Goal: Leave review/rating: Leave review/rating

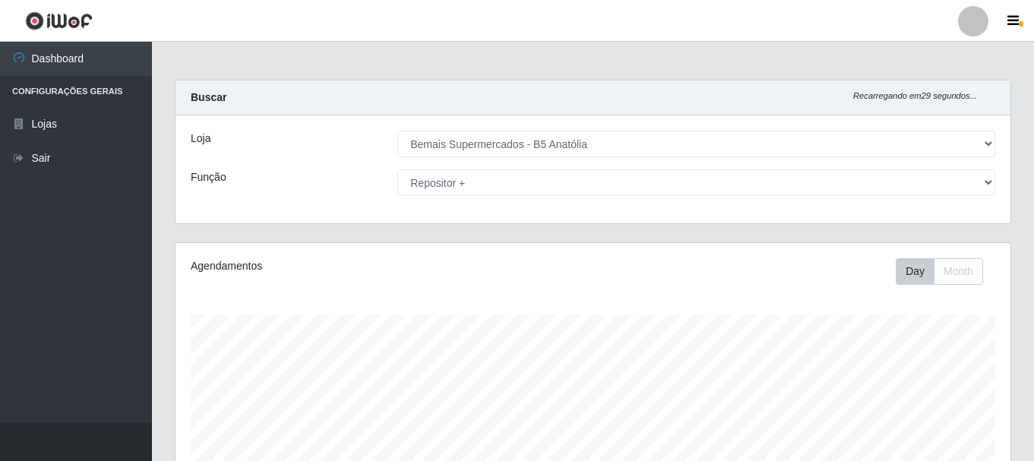
select select "405"
select select "82"
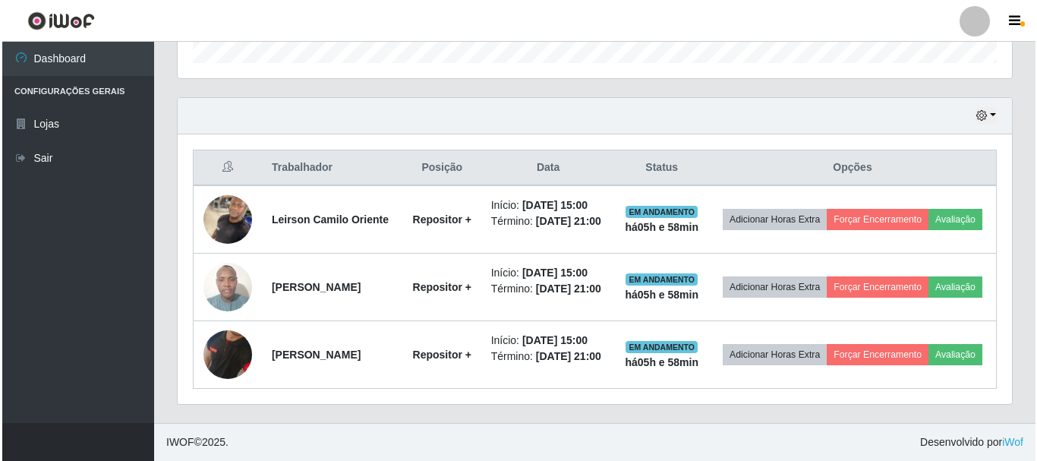
scroll to position [315, 835]
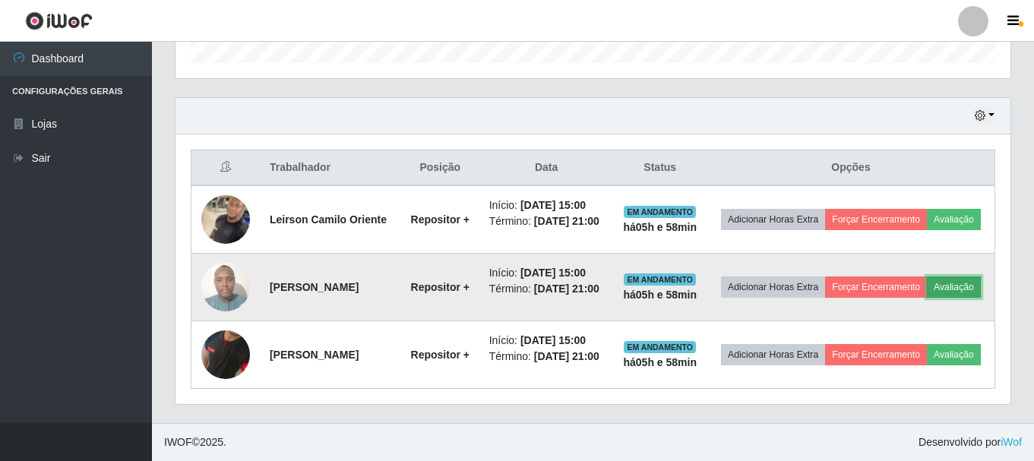
click at [926, 282] on button "Avaliação" at bounding box center [953, 286] width 54 height 21
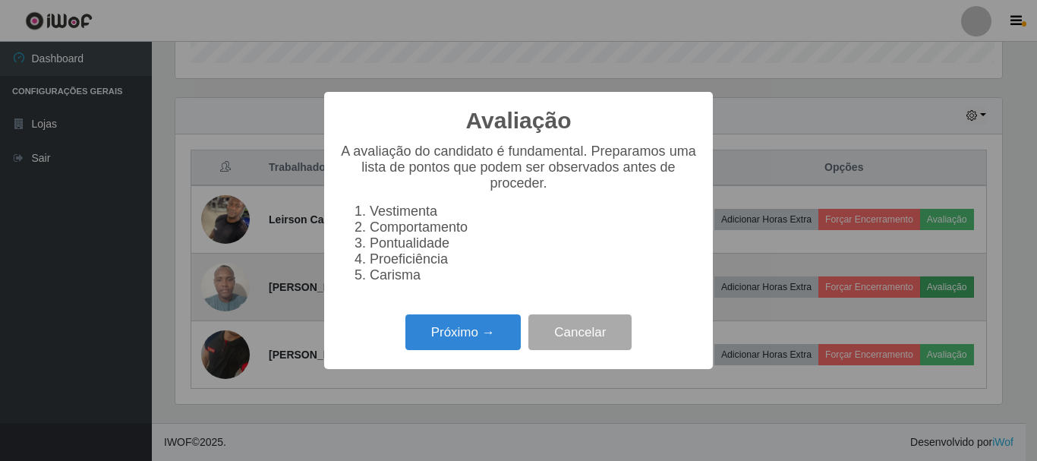
scroll to position [315, 827]
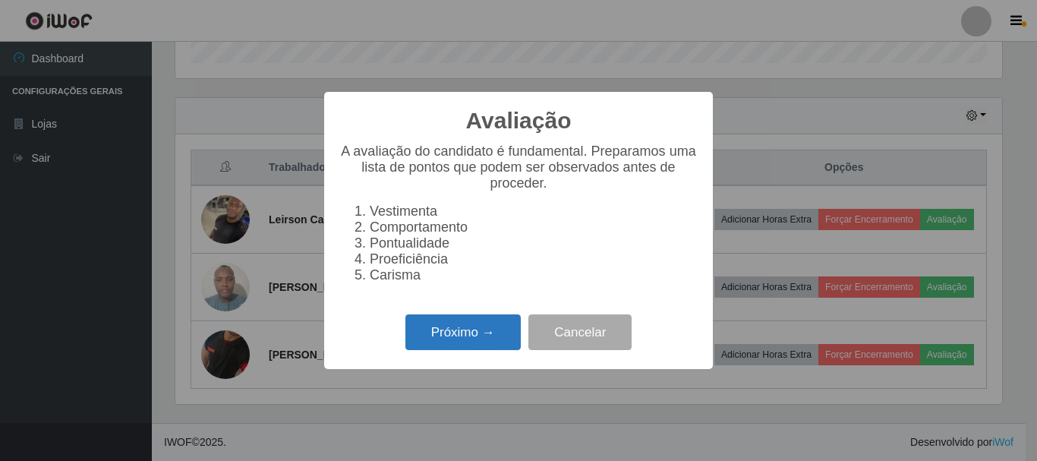
click at [478, 350] on button "Próximo →" at bounding box center [463, 332] width 115 height 36
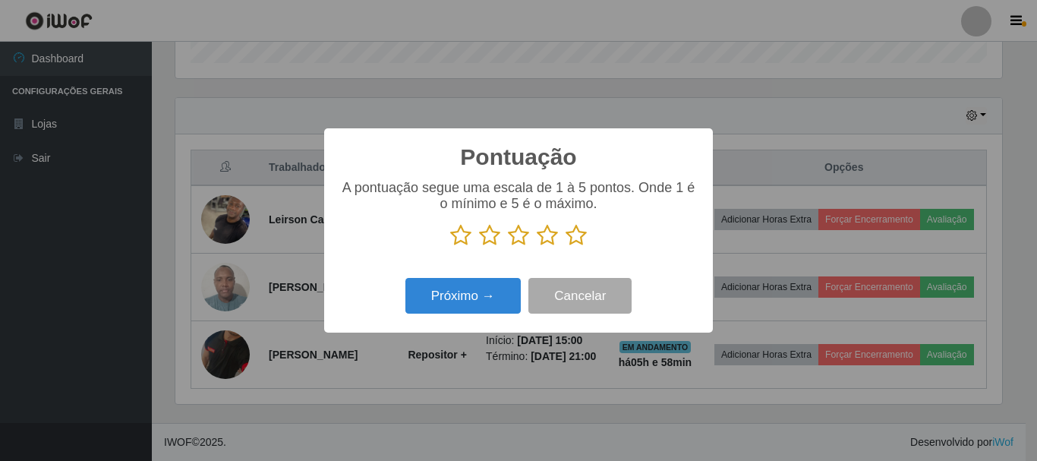
scroll to position [759098, 758586]
click at [580, 244] on icon at bounding box center [576, 235] width 21 height 23
click at [566, 247] on input "radio" at bounding box center [566, 247] width 0 height 0
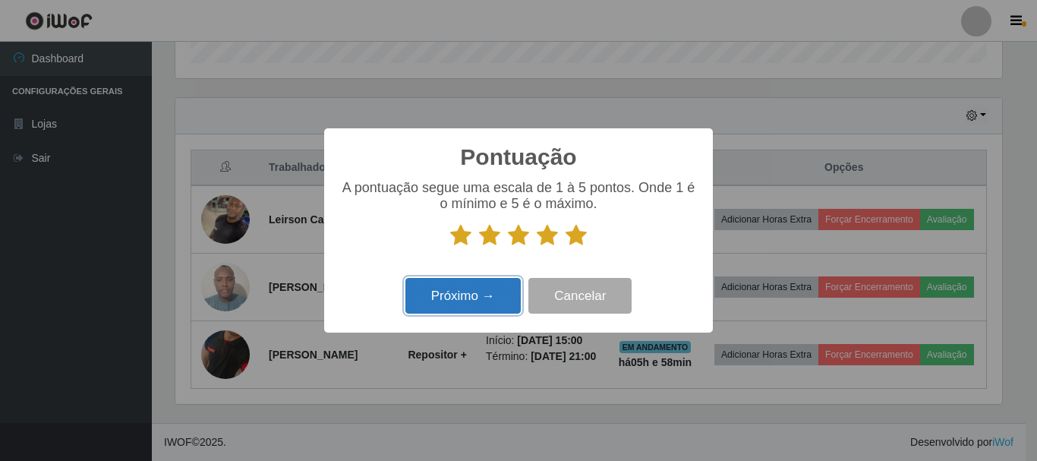
click at [456, 311] on button "Próximo →" at bounding box center [463, 296] width 115 height 36
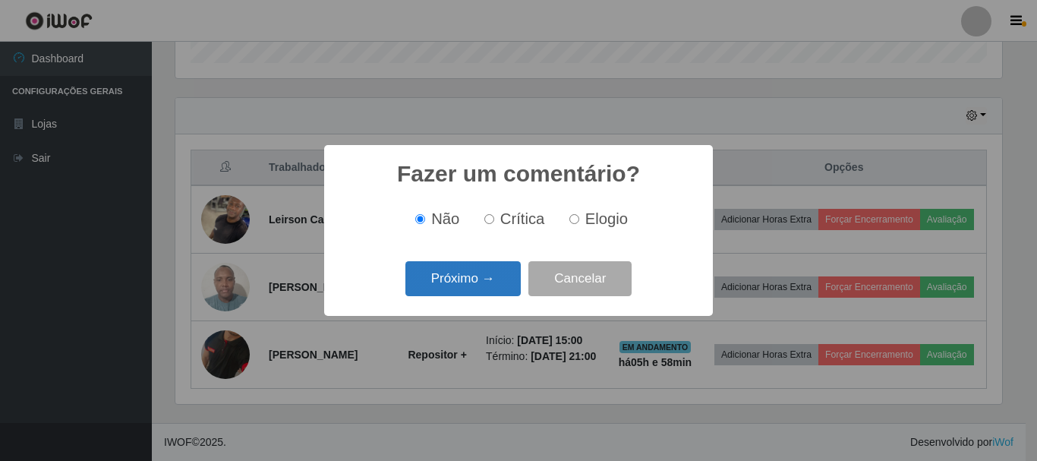
click at [458, 283] on button "Próximo →" at bounding box center [463, 279] width 115 height 36
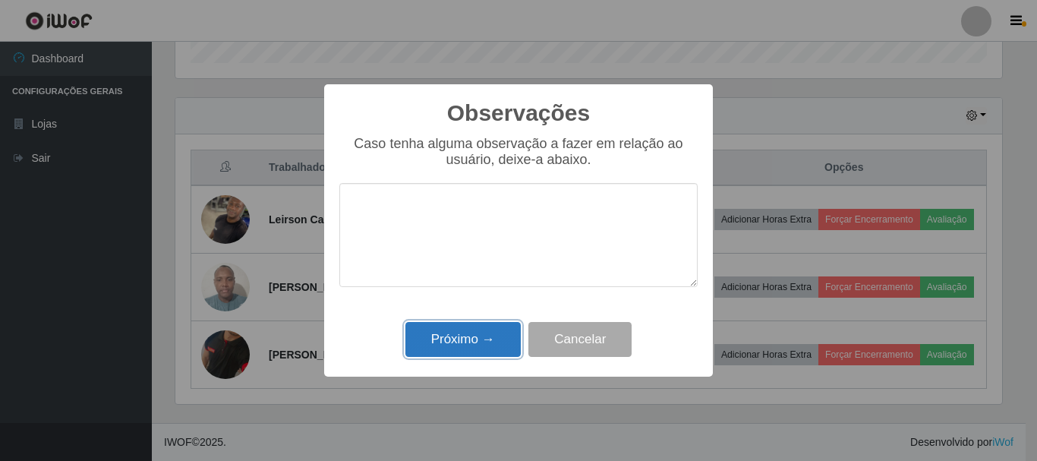
click at [446, 340] on button "Próximo →" at bounding box center [463, 340] width 115 height 36
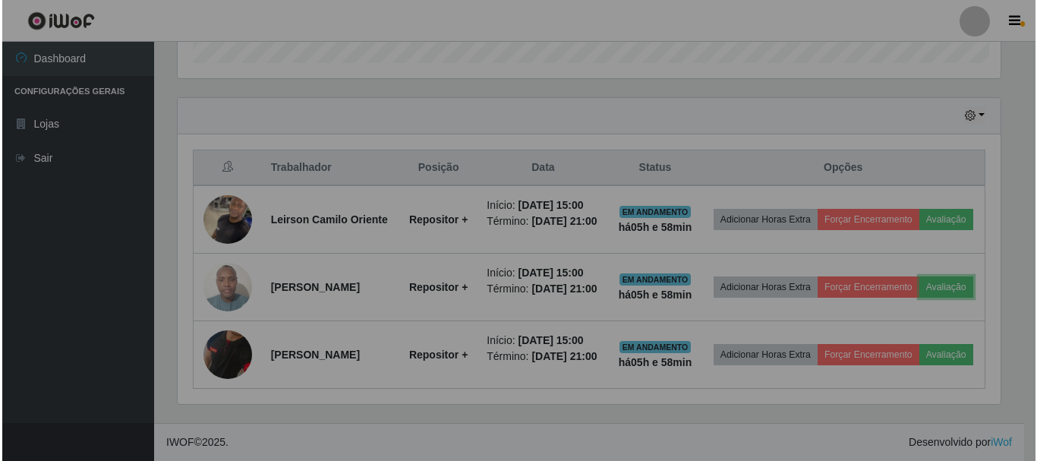
scroll to position [315, 835]
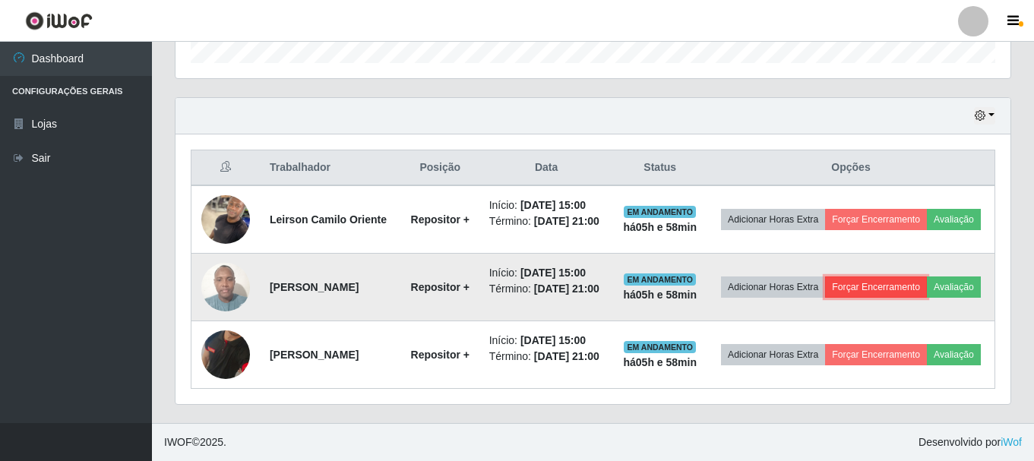
click at [876, 276] on button "Forçar Encerramento" at bounding box center [876, 286] width 102 height 21
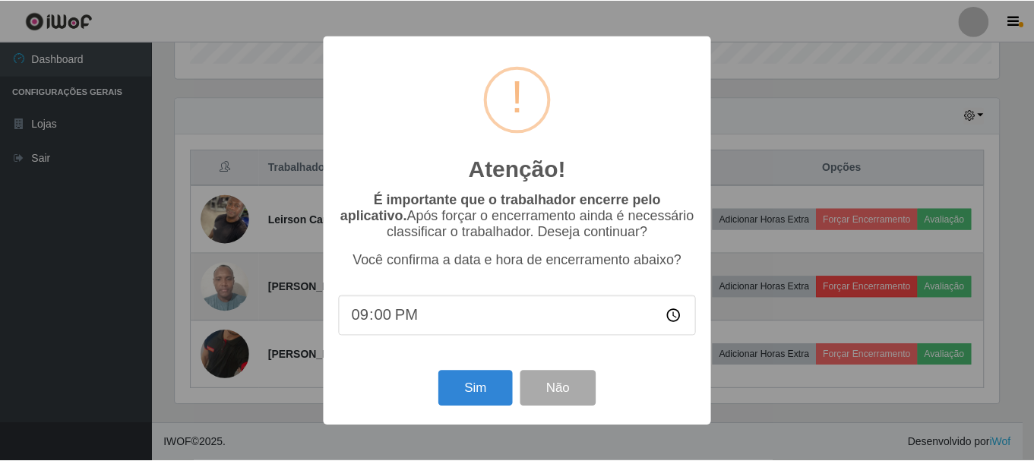
scroll to position [315, 827]
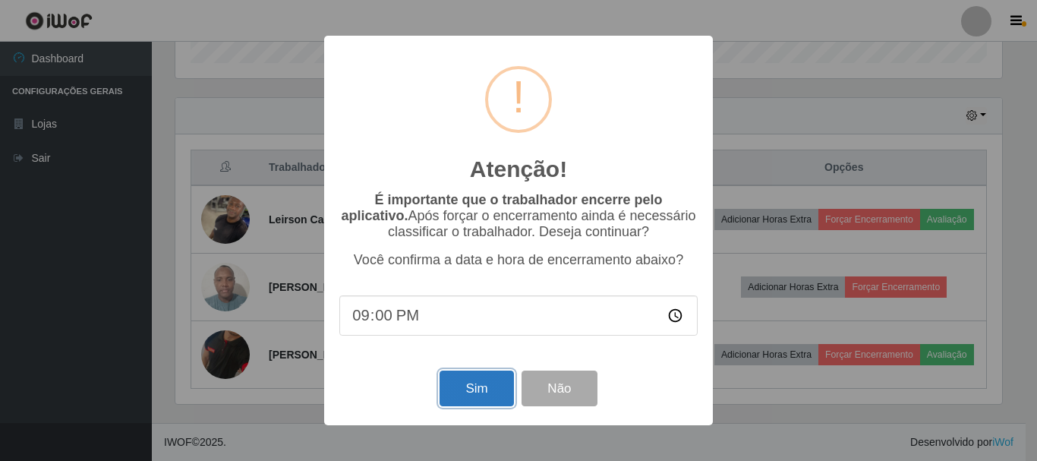
click at [466, 387] on button "Sim" at bounding box center [477, 389] width 74 height 36
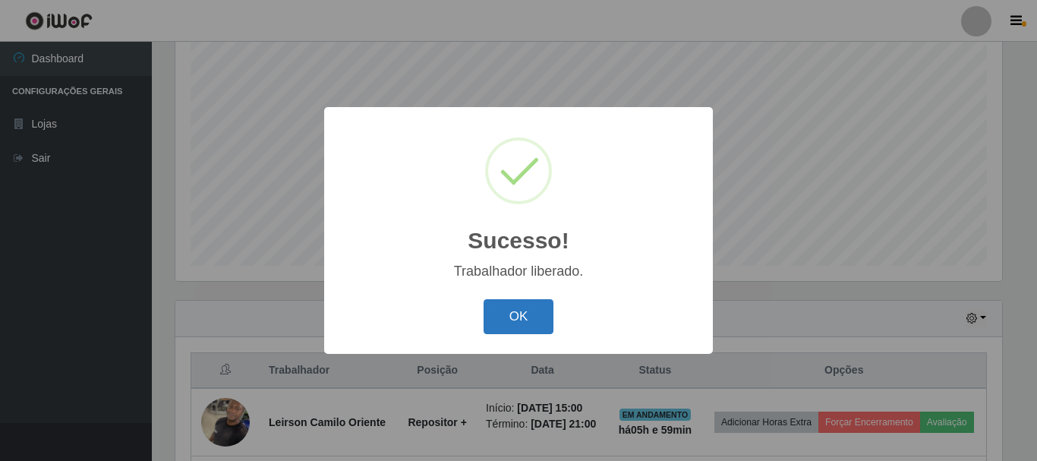
click at [523, 306] on button "OK" at bounding box center [519, 317] width 71 height 36
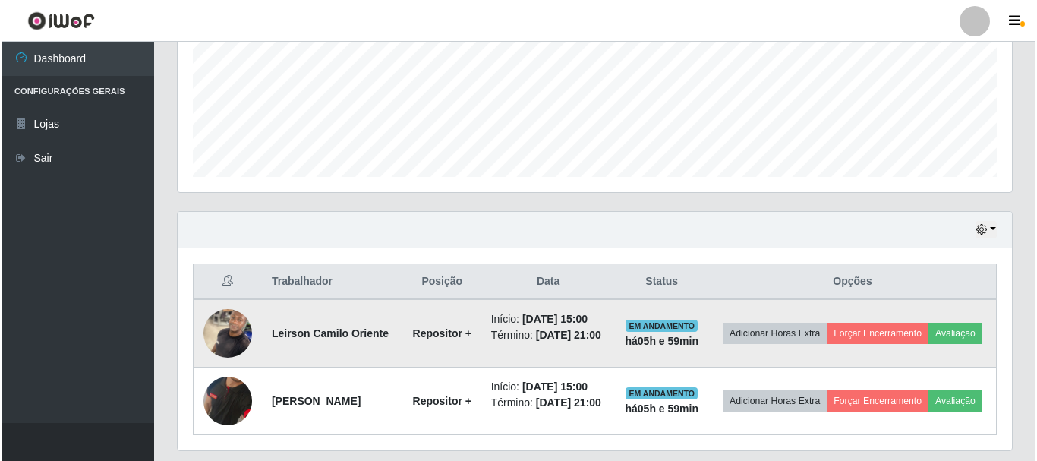
scroll to position [435, 0]
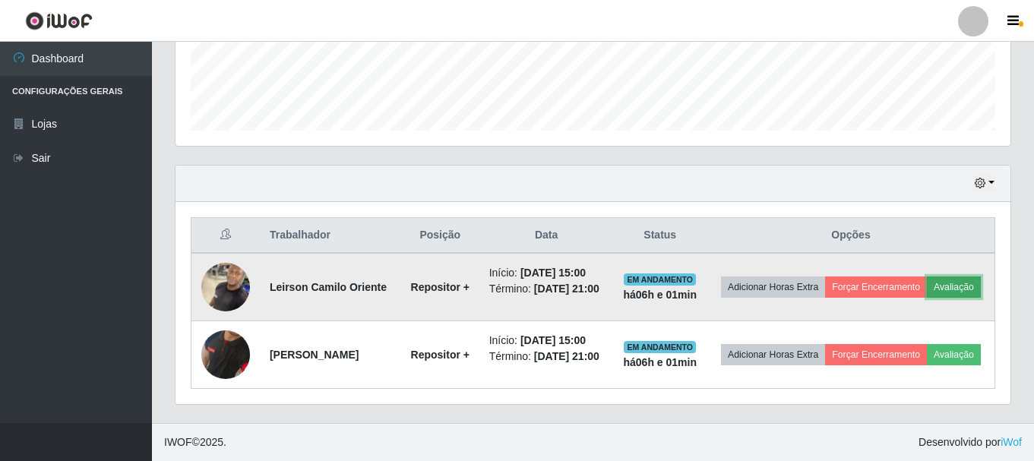
click at [926, 279] on button "Avaliação" at bounding box center [953, 286] width 54 height 21
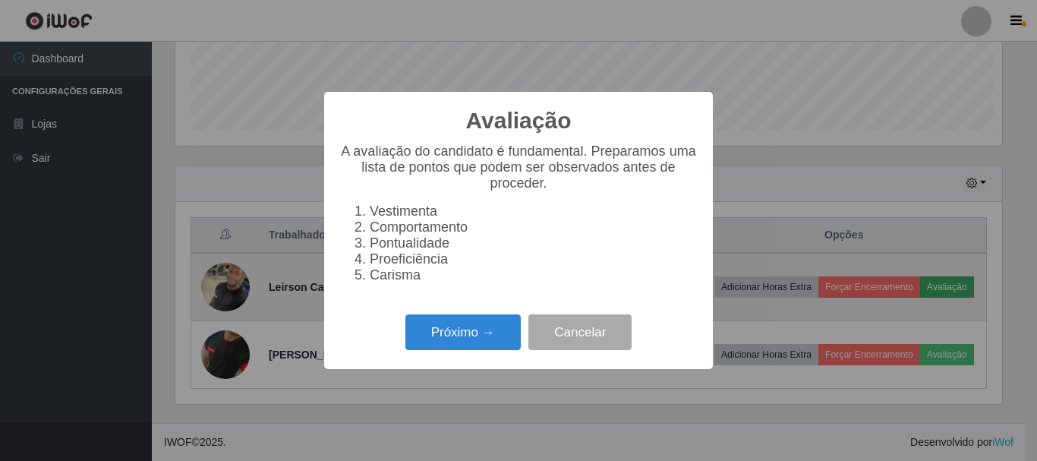
scroll to position [315, 827]
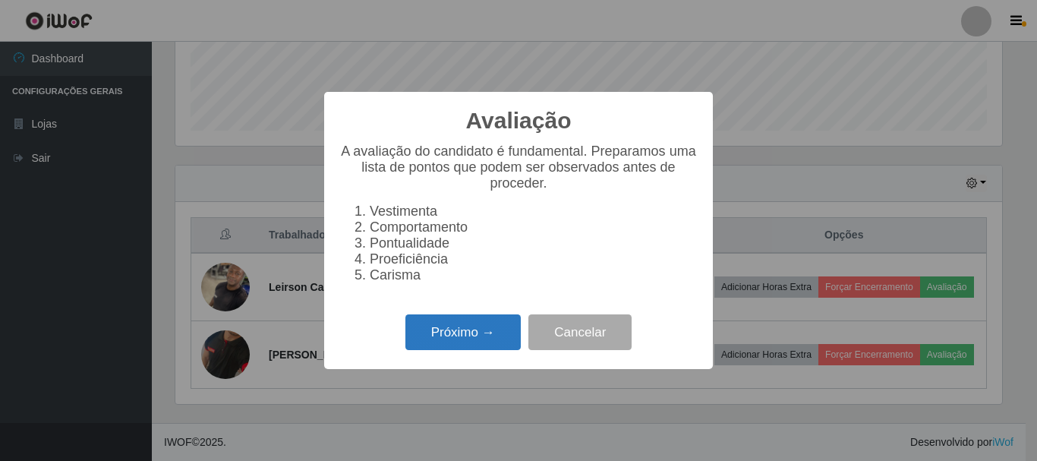
click at [468, 349] on button "Próximo →" at bounding box center [463, 332] width 115 height 36
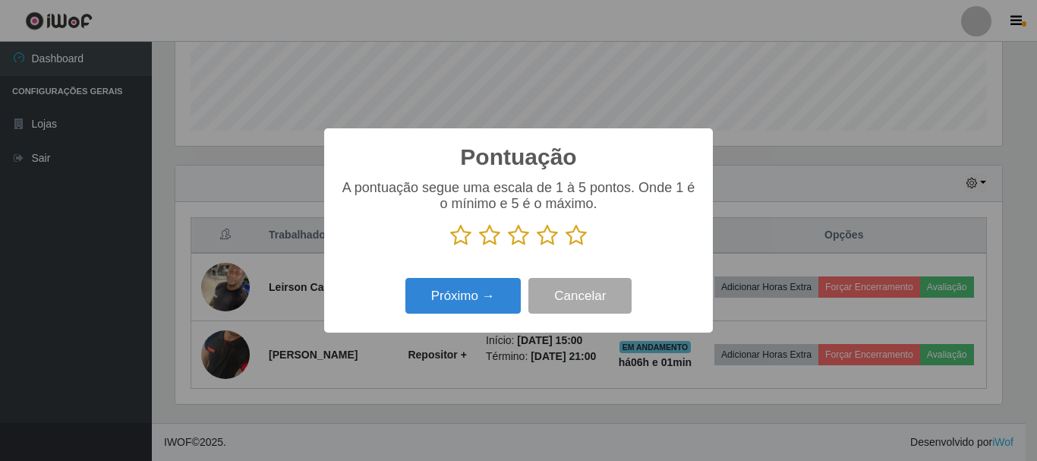
scroll to position [759098, 758586]
click at [581, 235] on icon at bounding box center [576, 235] width 21 height 23
click at [566, 247] on input "radio" at bounding box center [566, 247] width 0 height 0
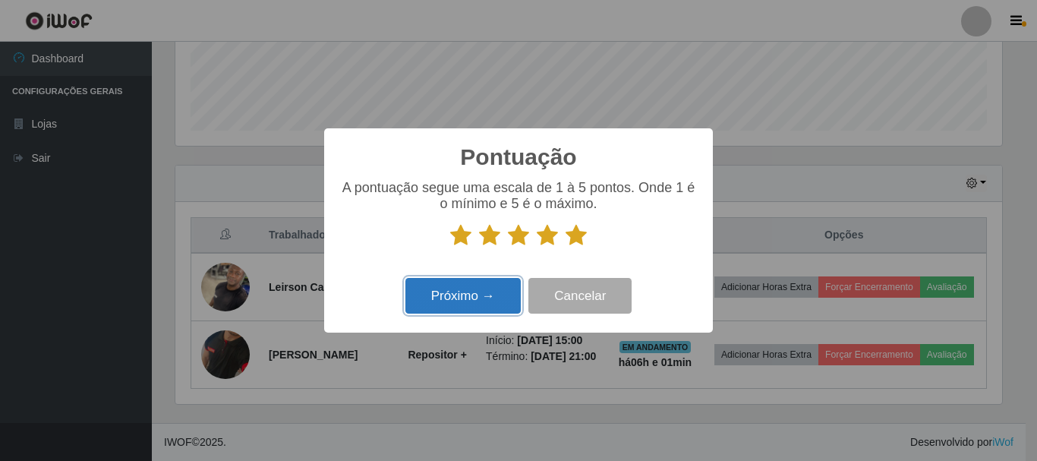
click at [492, 298] on button "Próximo →" at bounding box center [463, 296] width 115 height 36
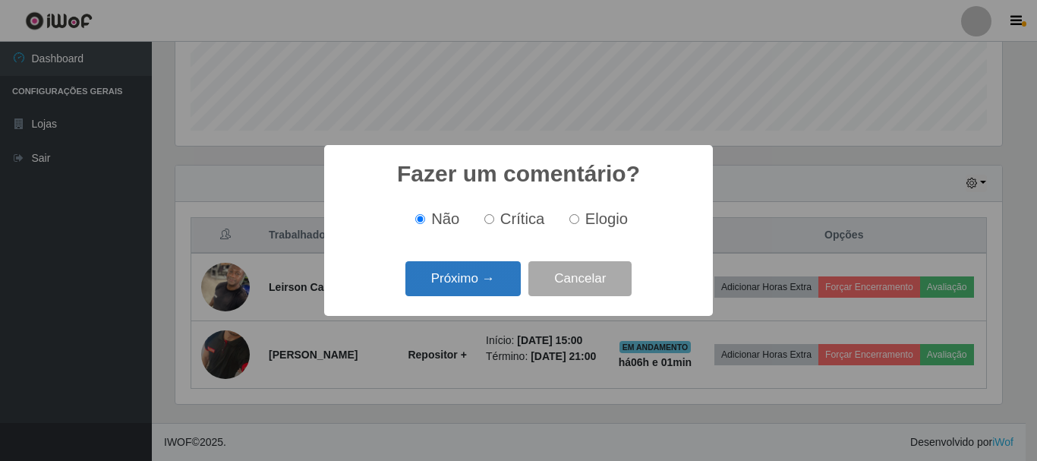
click at [484, 266] on button "Próximo →" at bounding box center [463, 279] width 115 height 36
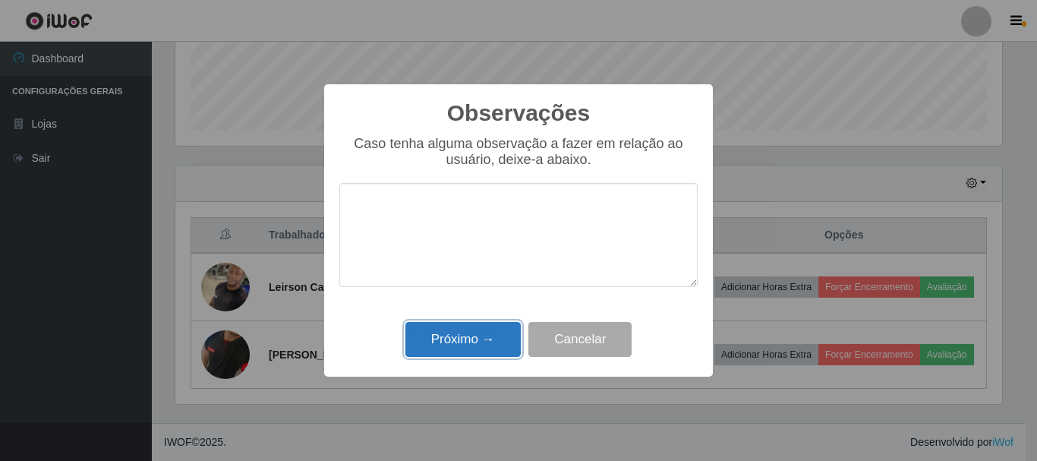
click at [490, 330] on button "Próximo →" at bounding box center [463, 340] width 115 height 36
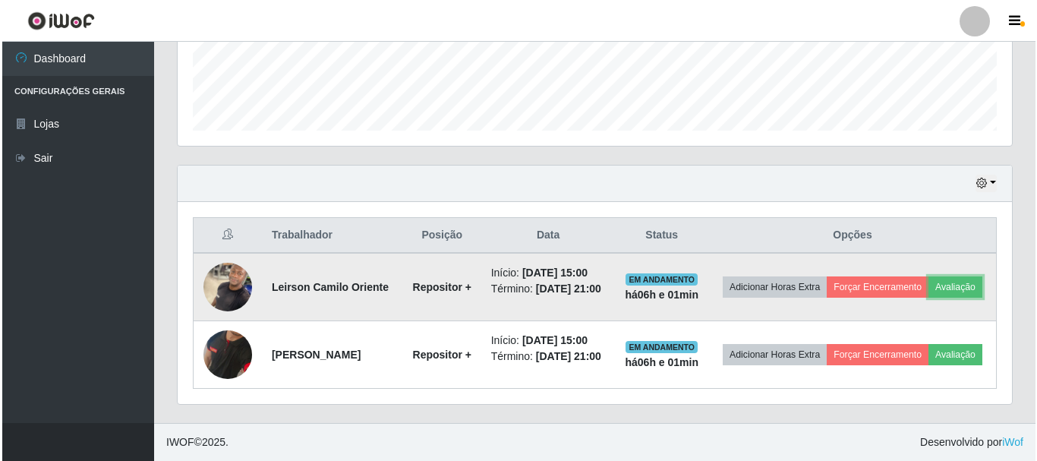
scroll to position [315, 835]
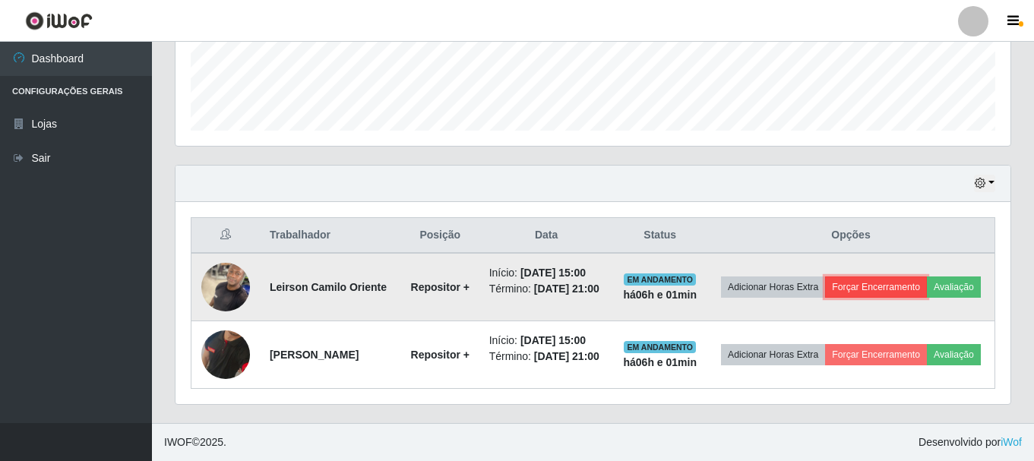
click at [917, 276] on button "Forçar Encerramento" at bounding box center [876, 286] width 102 height 21
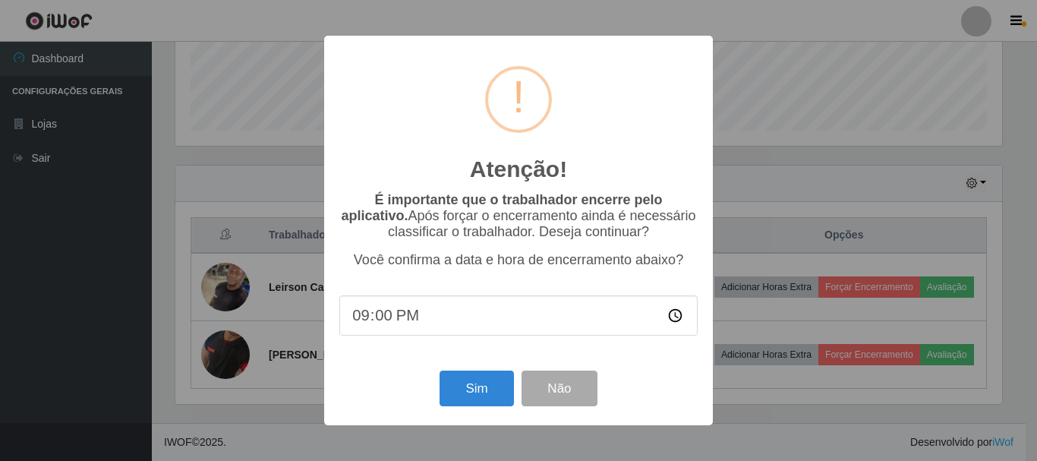
click at [428, 381] on div "Sim Não" at bounding box center [518, 388] width 358 height 43
click at [456, 384] on button "Sim" at bounding box center [477, 389] width 74 height 36
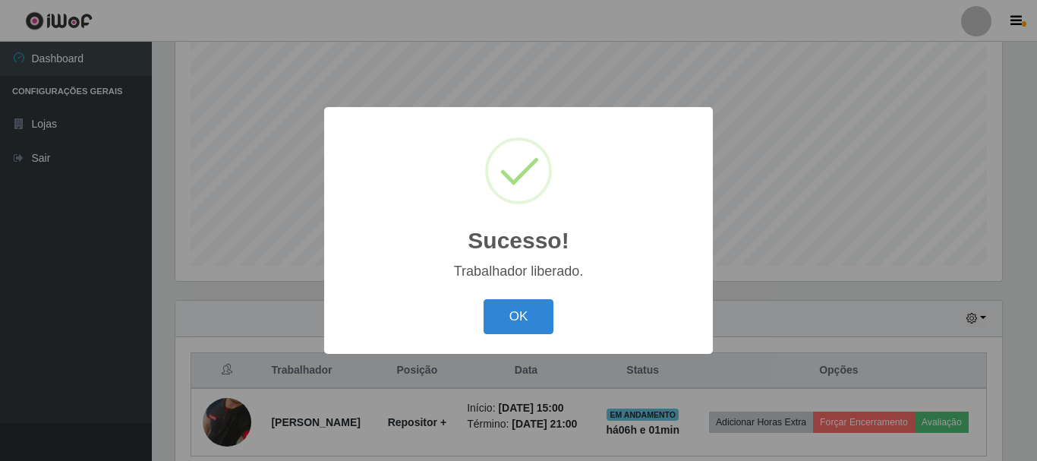
click at [515, 323] on button "OK" at bounding box center [519, 317] width 71 height 36
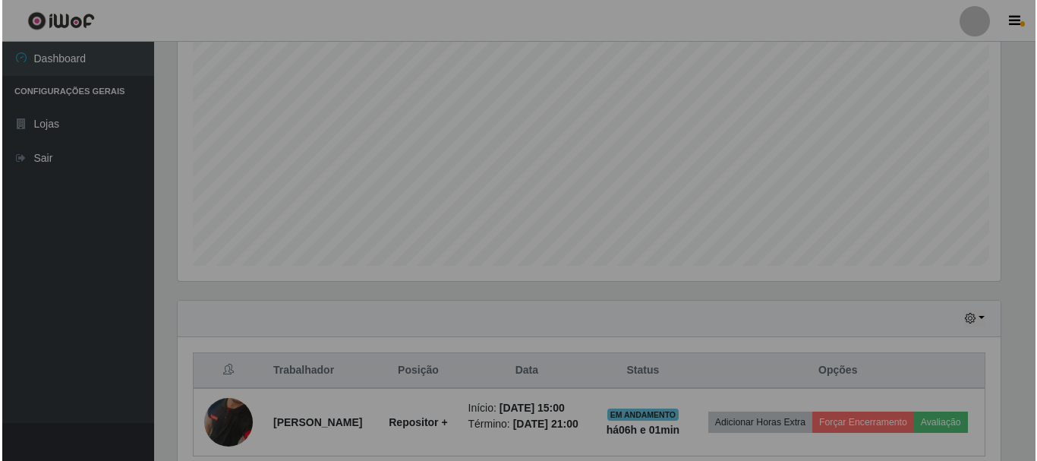
scroll to position [315, 835]
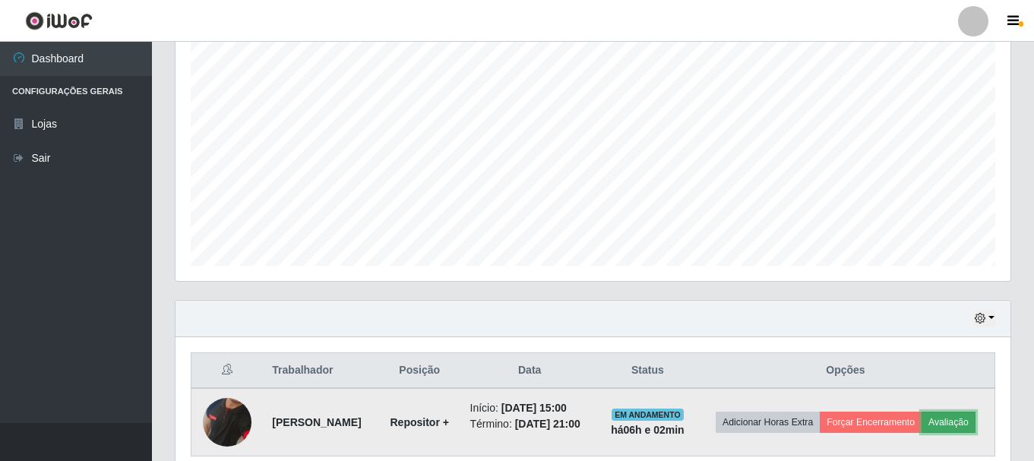
click at [921, 429] on button "Avaliação" at bounding box center [948, 422] width 54 height 21
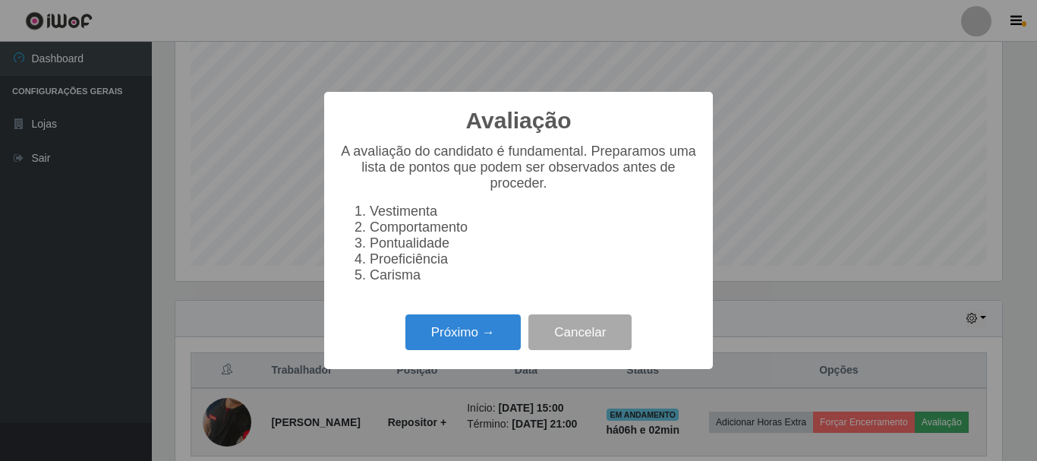
scroll to position [315, 827]
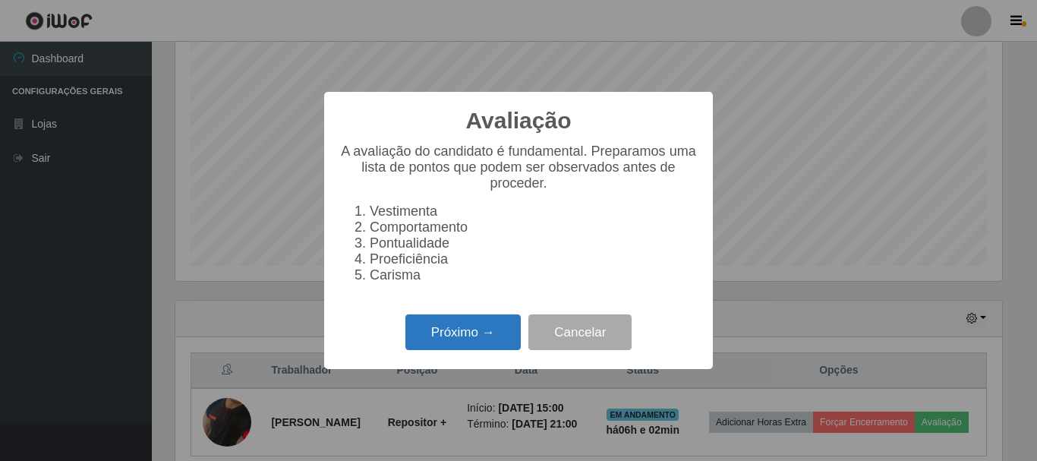
click at [505, 339] on button "Próximo →" at bounding box center [463, 332] width 115 height 36
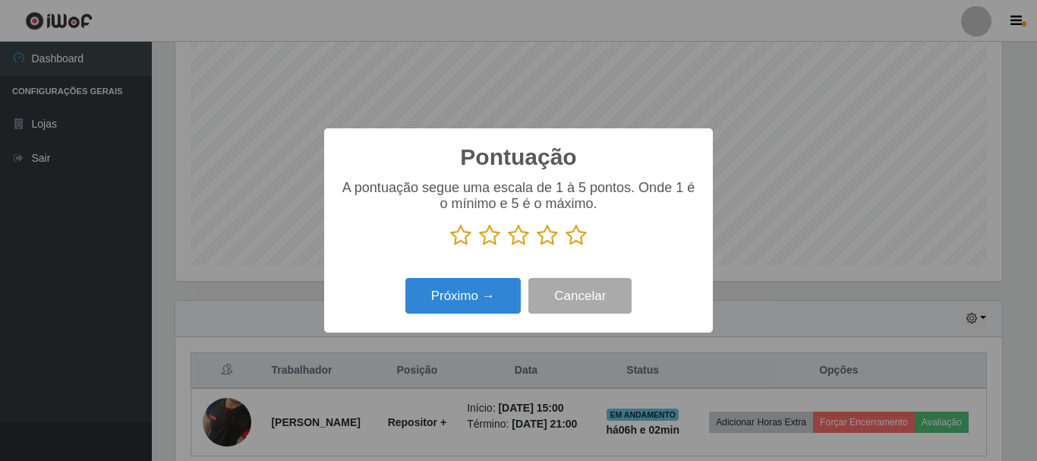
click at [573, 238] on icon at bounding box center [576, 235] width 21 height 23
click at [566, 247] on input "radio" at bounding box center [566, 247] width 0 height 0
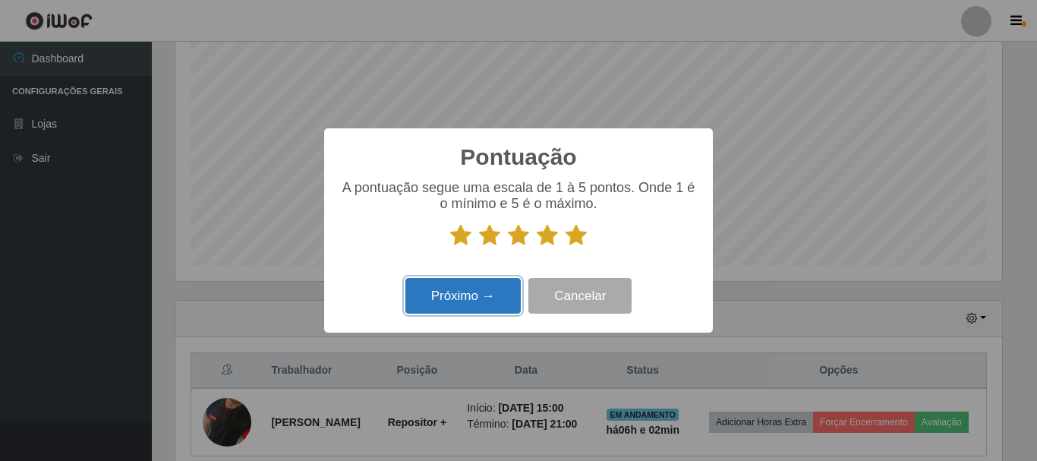
click at [487, 293] on button "Próximo →" at bounding box center [463, 296] width 115 height 36
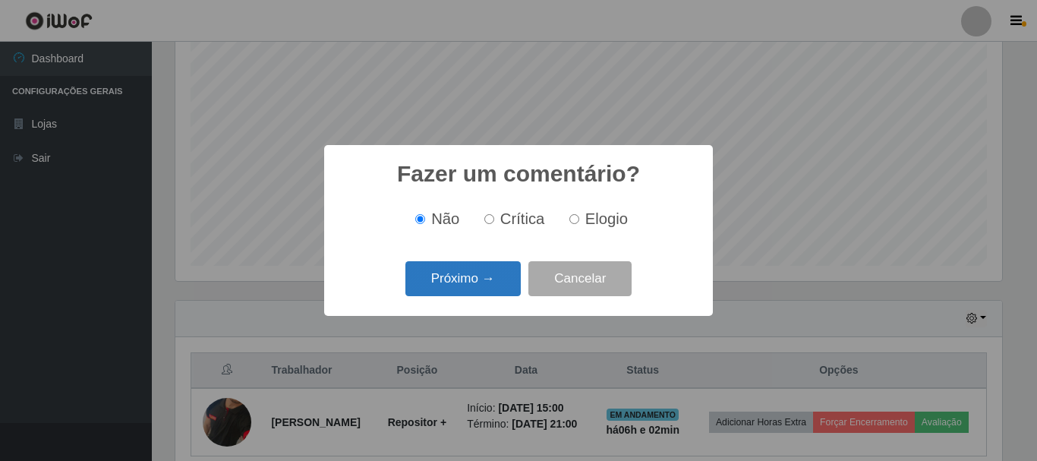
click at [491, 287] on button "Próximo →" at bounding box center [463, 279] width 115 height 36
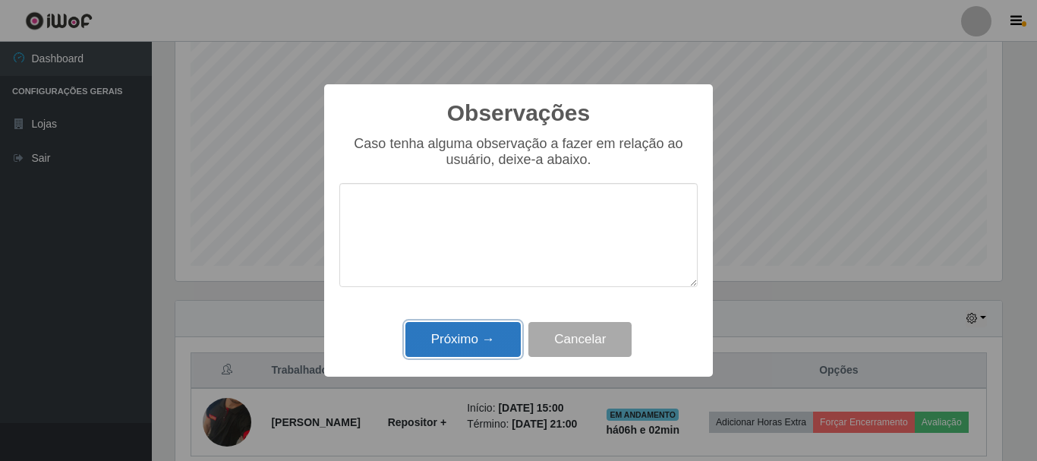
click at [485, 333] on button "Próximo →" at bounding box center [463, 340] width 115 height 36
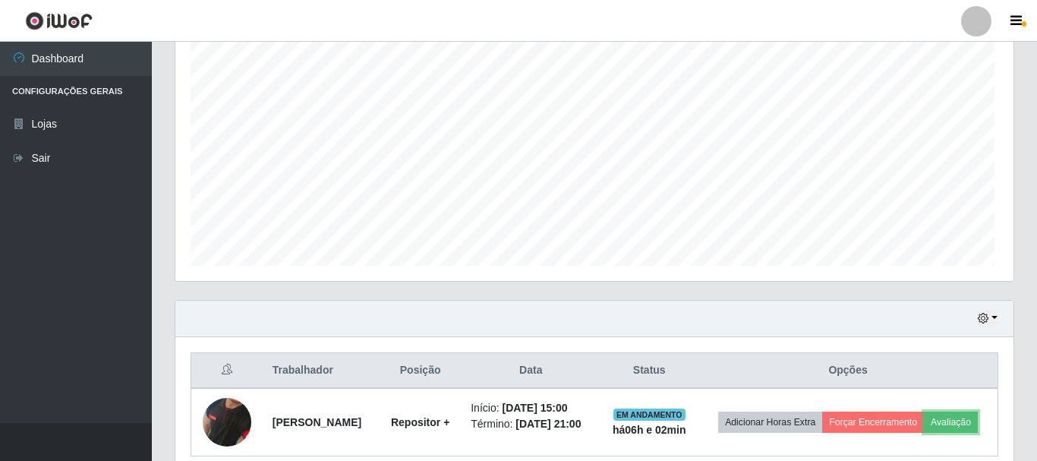
scroll to position [315, 835]
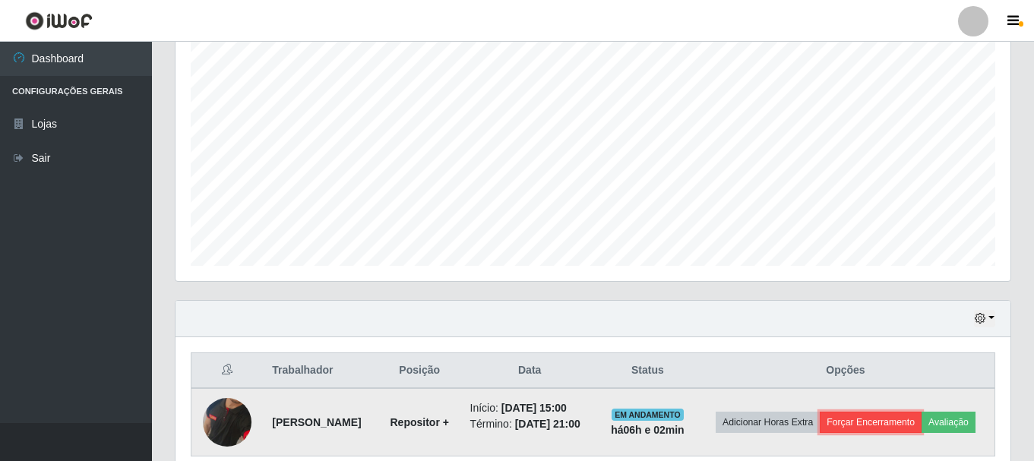
click at [877, 412] on button "Forçar Encerramento" at bounding box center [870, 422] width 102 height 21
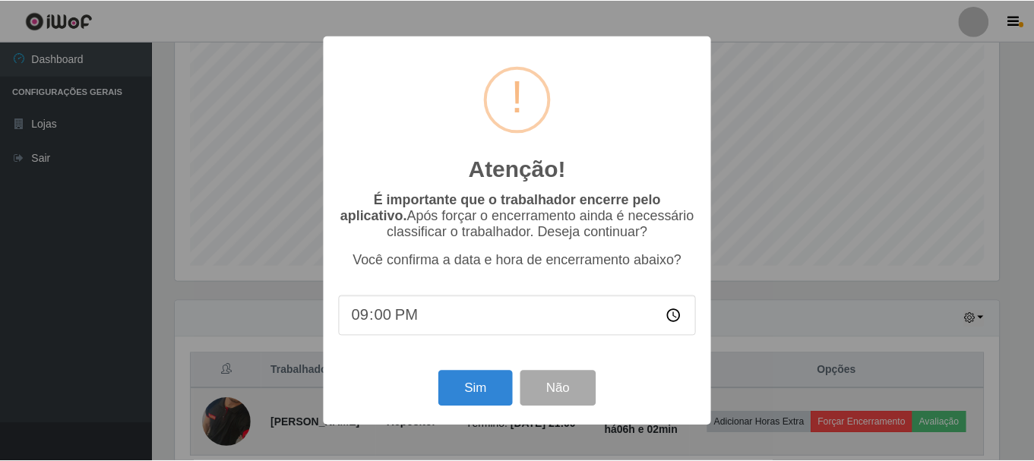
scroll to position [315, 827]
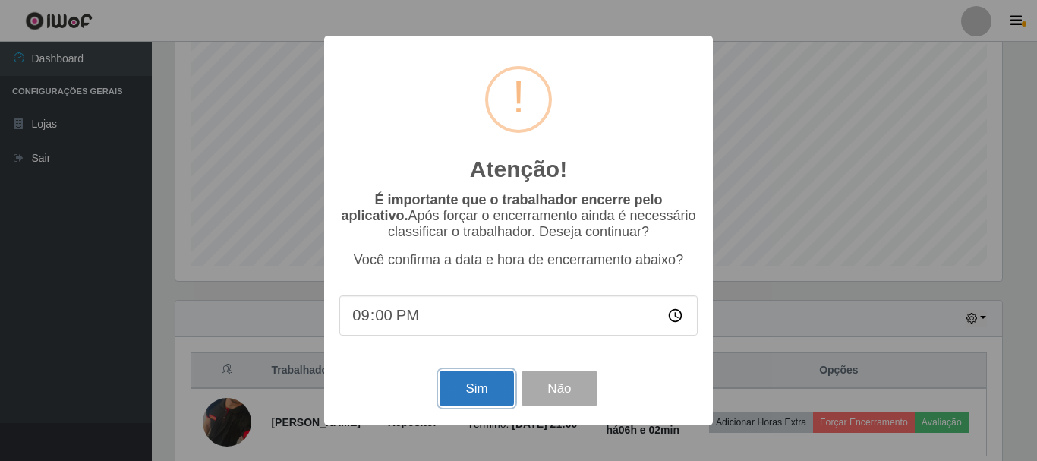
click at [507, 390] on button "Sim" at bounding box center [477, 389] width 74 height 36
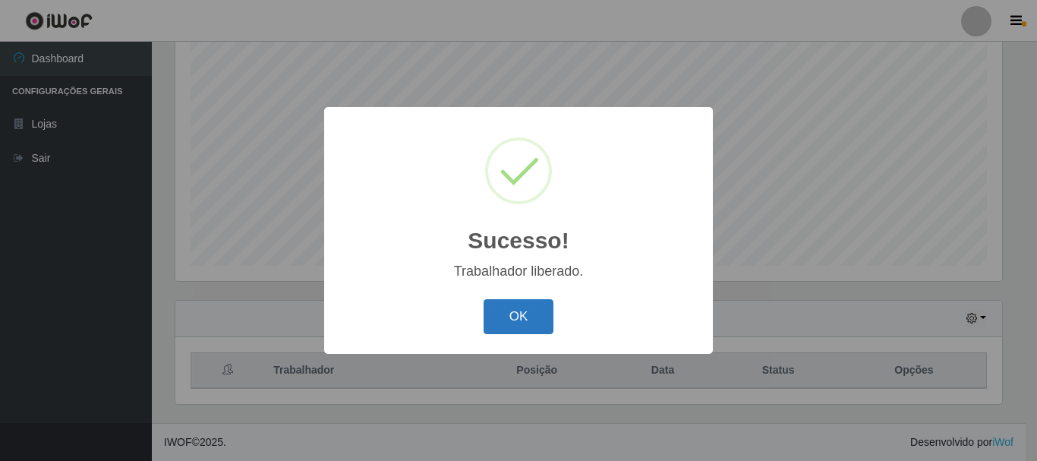
drag, startPoint x: 548, startPoint y: 317, endPoint x: 538, endPoint y: 319, distance: 10.0
click at [548, 316] on button "OK" at bounding box center [519, 317] width 71 height 36
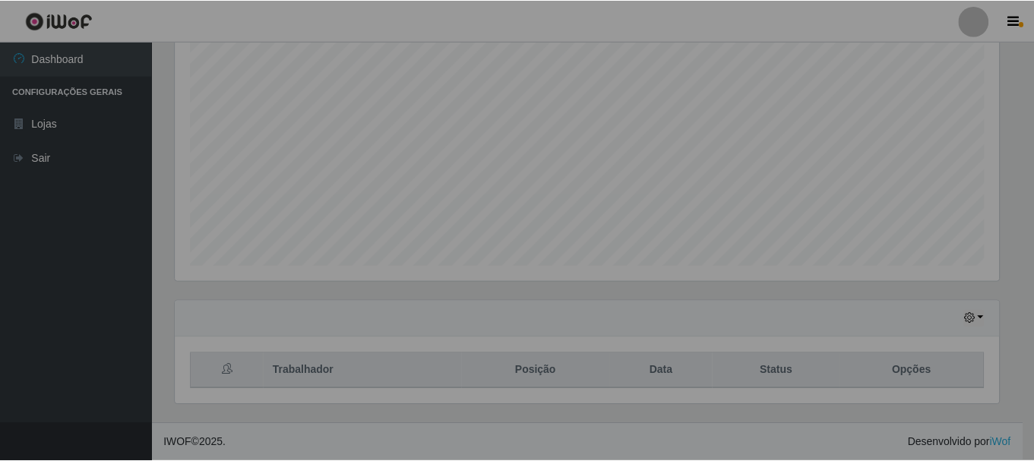
scroll to position [315, 835]
